Goal: Find specific page/section: Find specific page/section

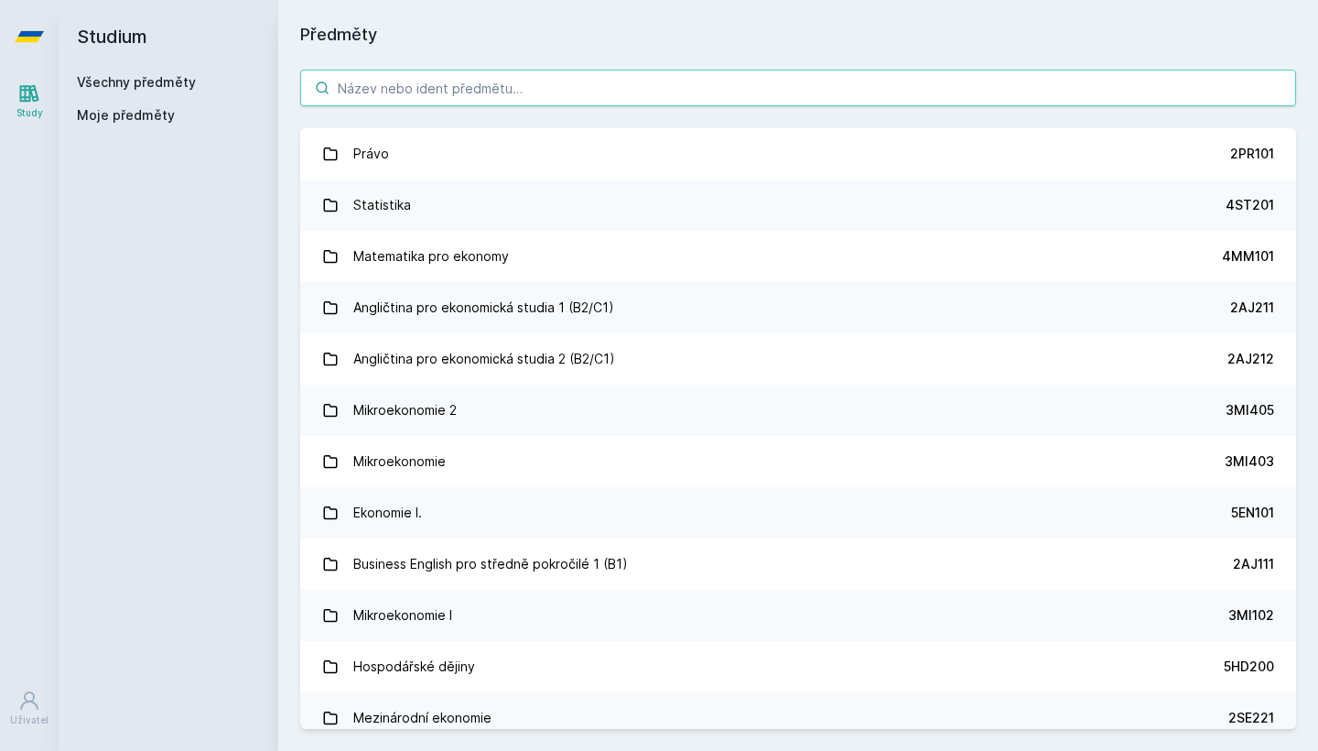
click at [392, 90] on input "search" at bounding box center [798, 88] width 996 height 37
click at [506, 91] on input "search" at bounding box center [798, 88] width 996 height 37
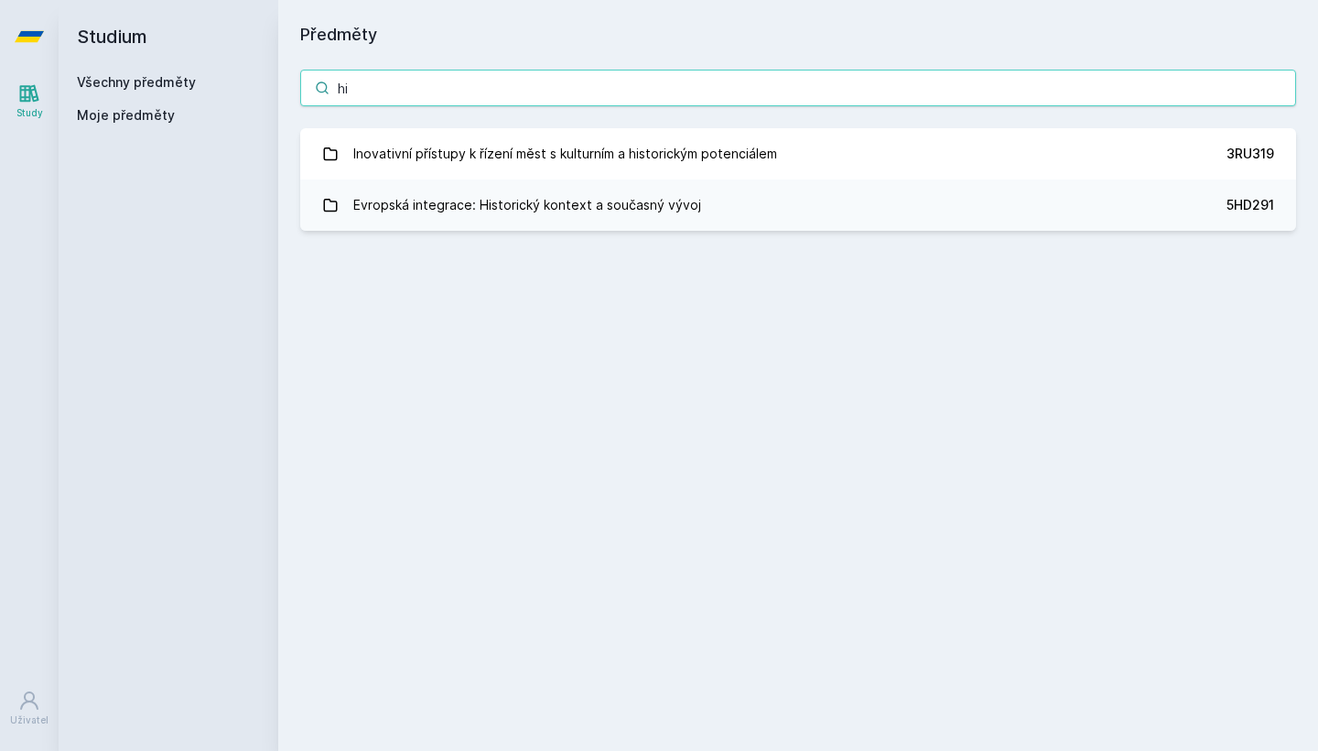
type input "h"
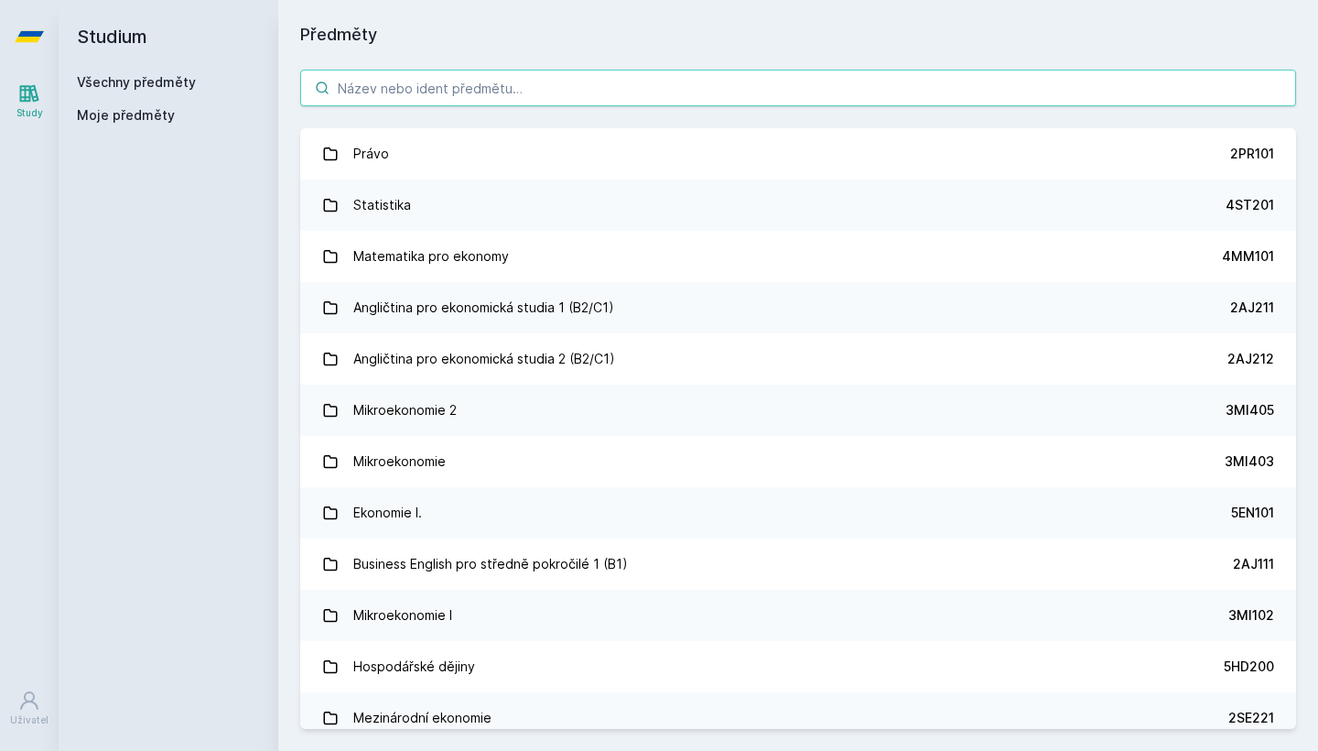
click at [503, 73] on input "search" at bounding box center [798, 88] width 996 height 37
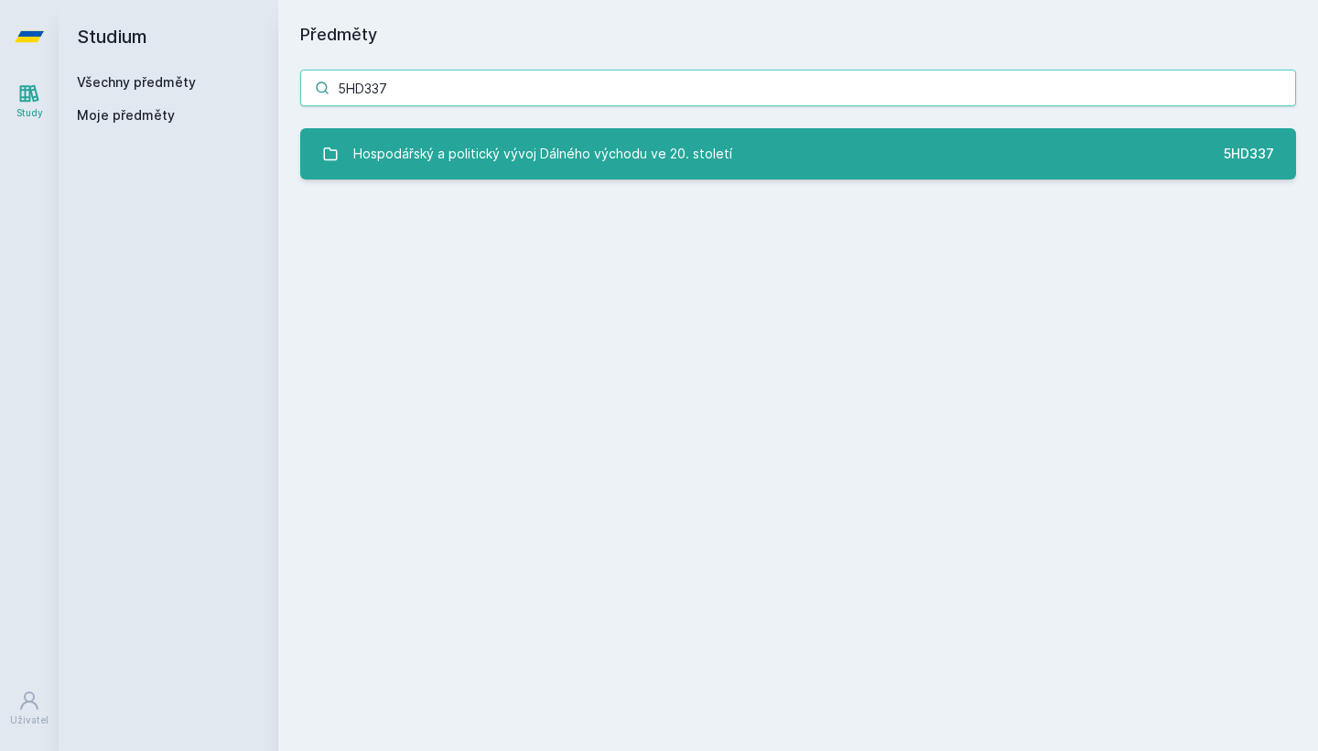
type input "5HD337"
click at [625, 163] on div "Hospodářský a politický vývoj Dálného východu ve 20. století" at bounding box center [542, 153] width 379 height 37
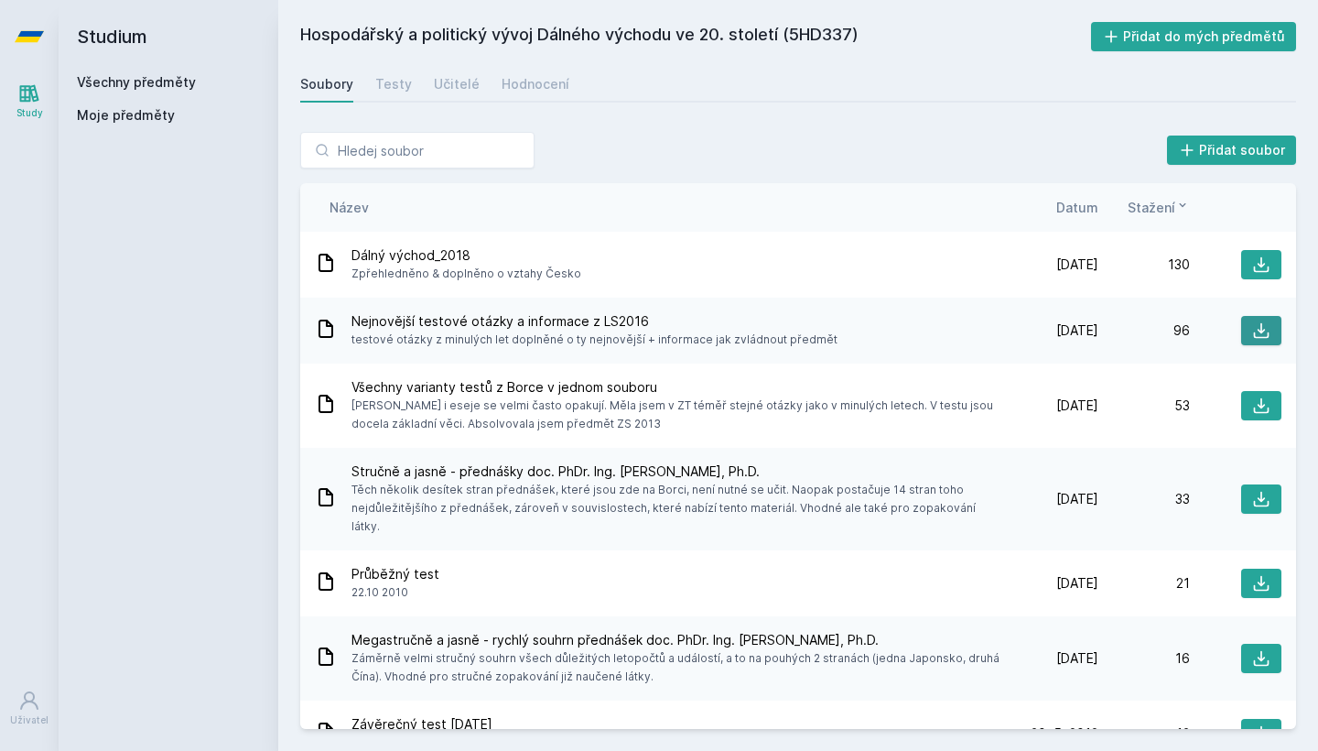
click at [1253, 329] on icon at bounding box center [1261, 330] width 18 height 18
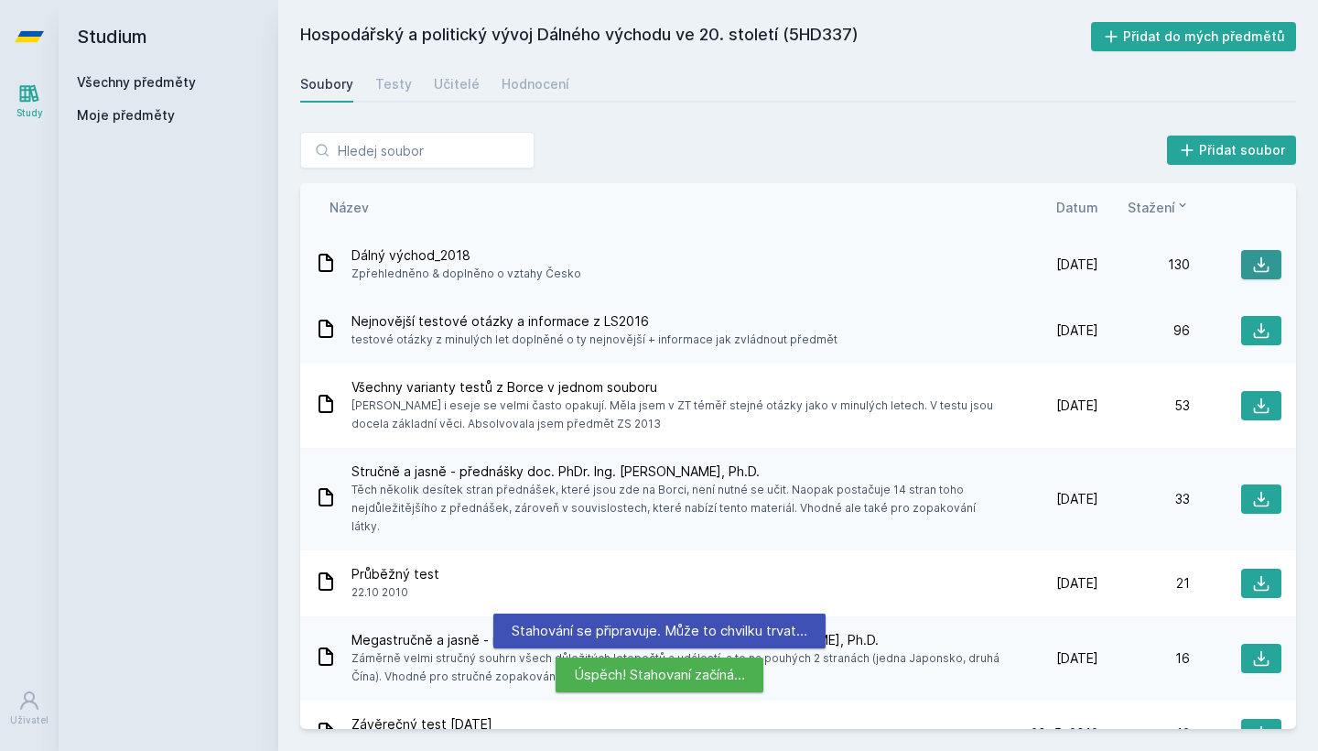
click at [1252, 270] on icon at bounding box center [1261, 264] width 18 height 18
click at [1086, 123] on div "Přidat soubor Řazení: Název Datum Stažení Název Datum Stažení Dálný východ_2018…" at bounding box center [798, 430] width 1040 height 641
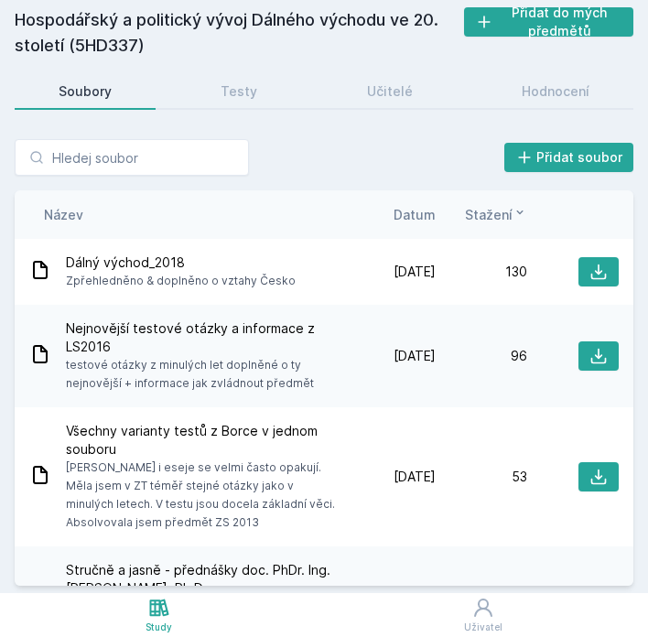
click at [278, 157] on div "Přidat soubor" at bounding box center [324, 157] width 619 height 37
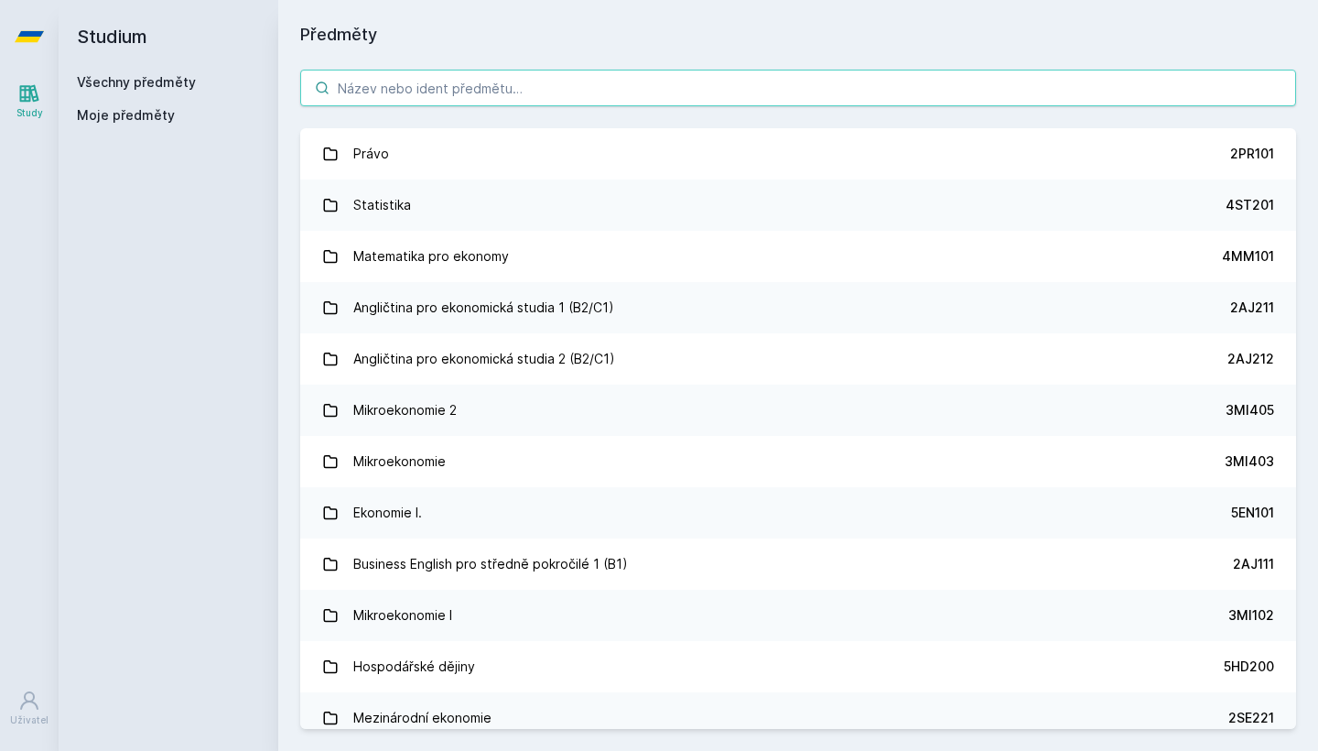
click at [416, 99] on input "search" at bounding box center [798, 88] width 996 height 37
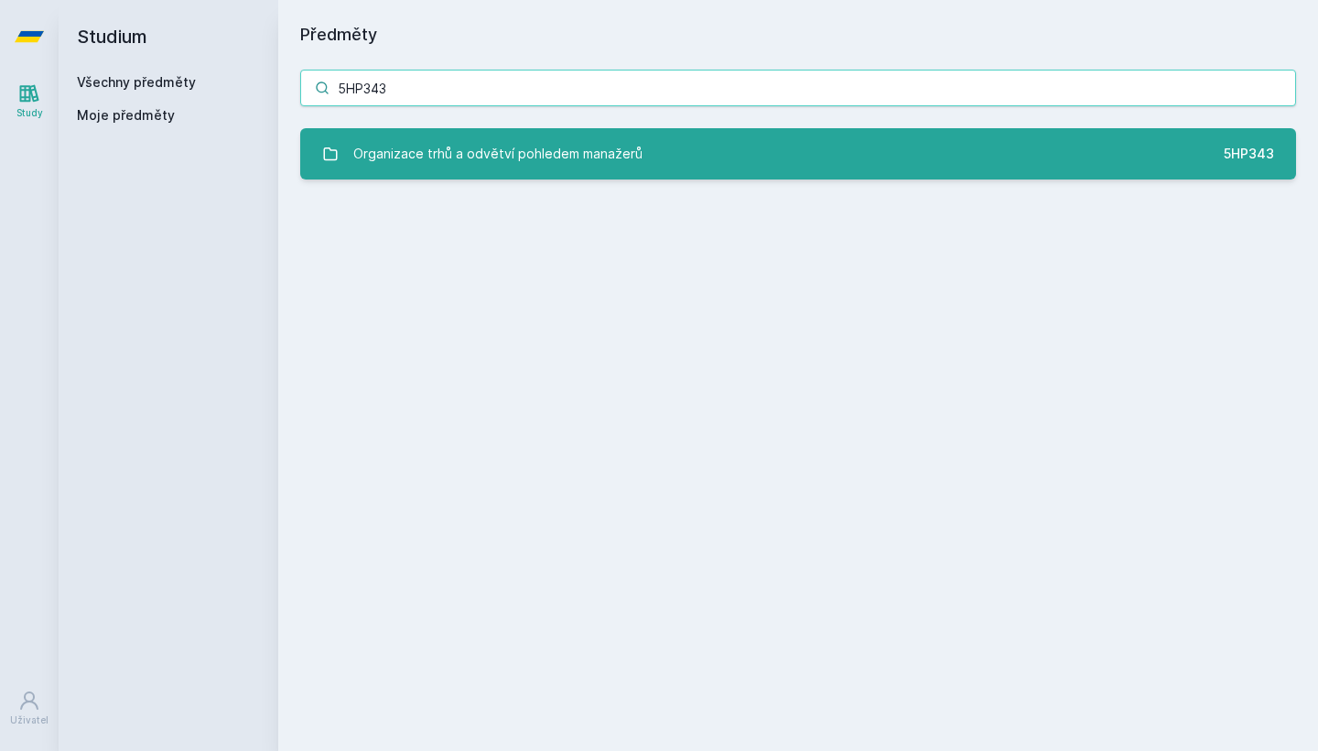
type input "5HP343"
click at [491, 157] on div "Organizace trhů a odvětví pohledem manažerů" at bounding box center [497, 153] width 289 height 37
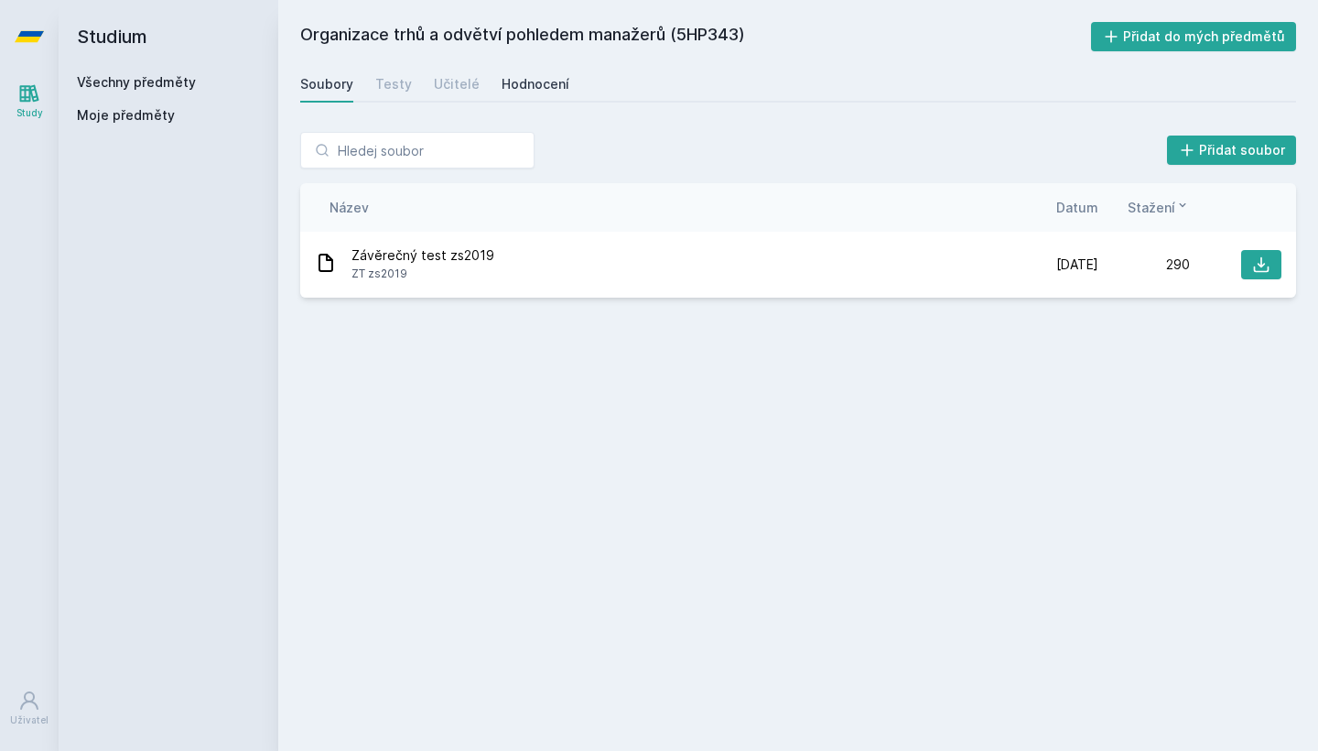
click at [520, 88] on div "Hodnocení" at bounding box center [536, 84] width 68 height 18
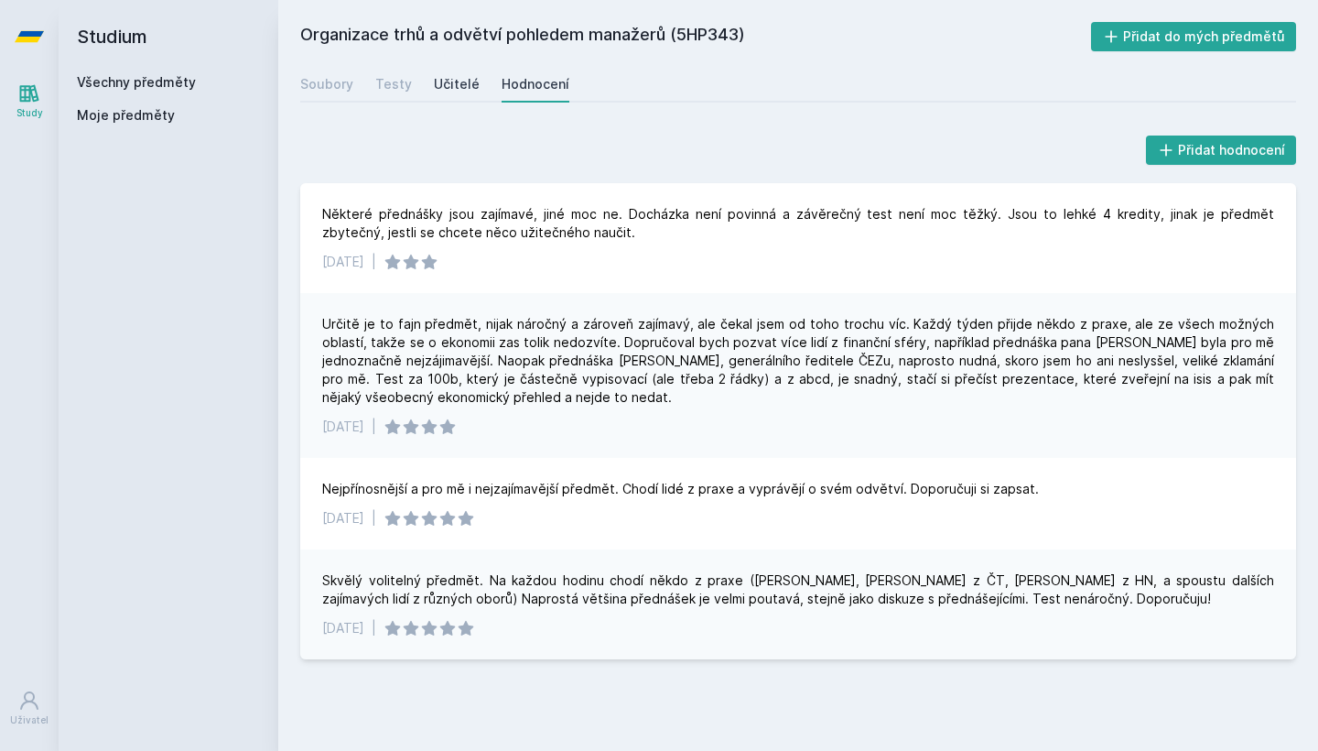
click at [434, 89] on div "Učitelé" at bounding box center [457, 84] width 46 height 18
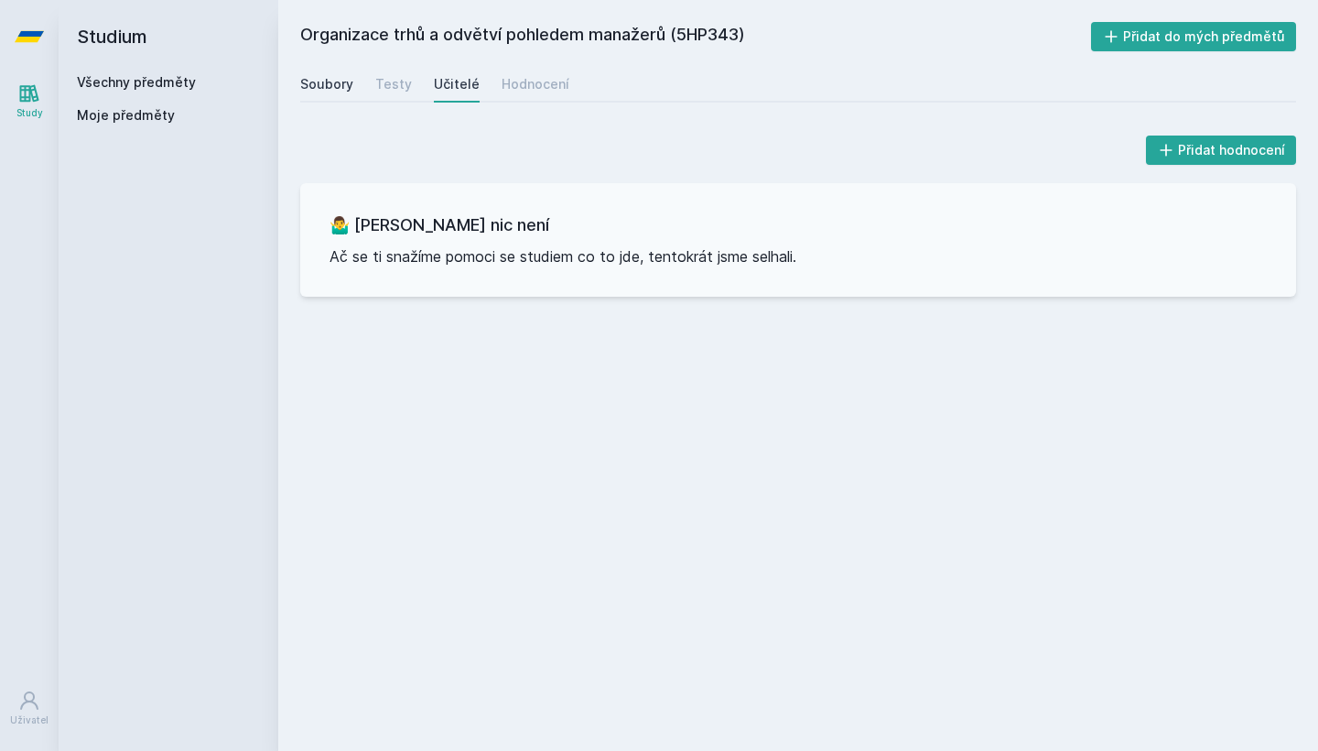
click at [335, 99] on link "Soubory" at bounding box center [326, 84] width 53 height 37
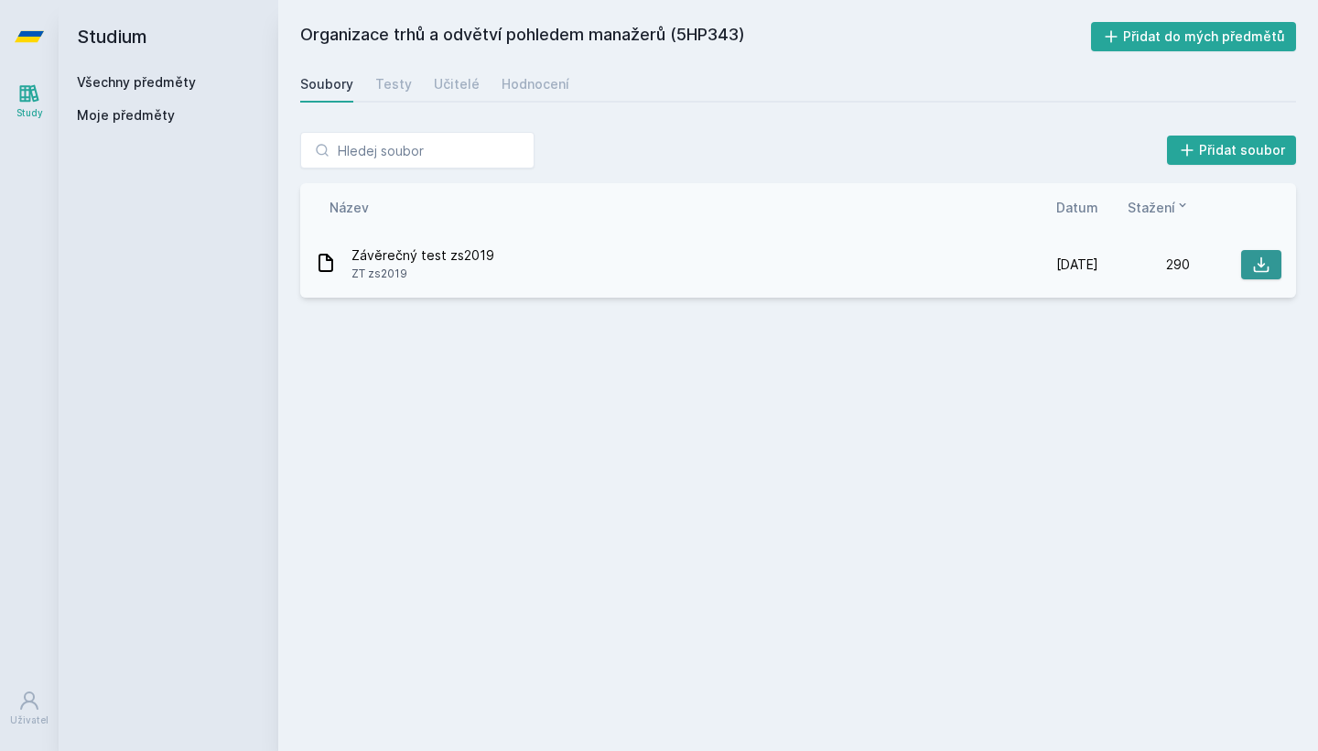
click at [1258, 258] on icon at bounding box center [1261, 264] width 18 height 18
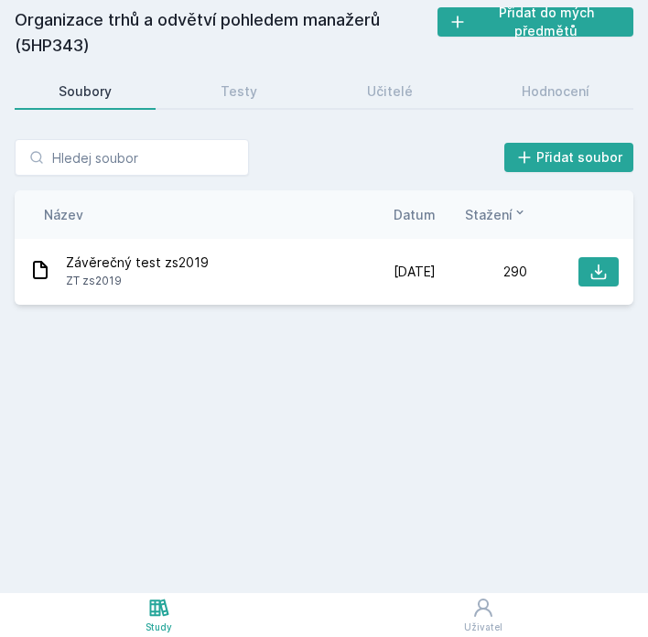
click at [240, 345] on div "Organizace trhů a odvětví pohledem manažerů (5HP343) Přidat do mých předmětů [G…" at bounding box center [324, 296] width 619 height 578
